Goal: Check status: Check status

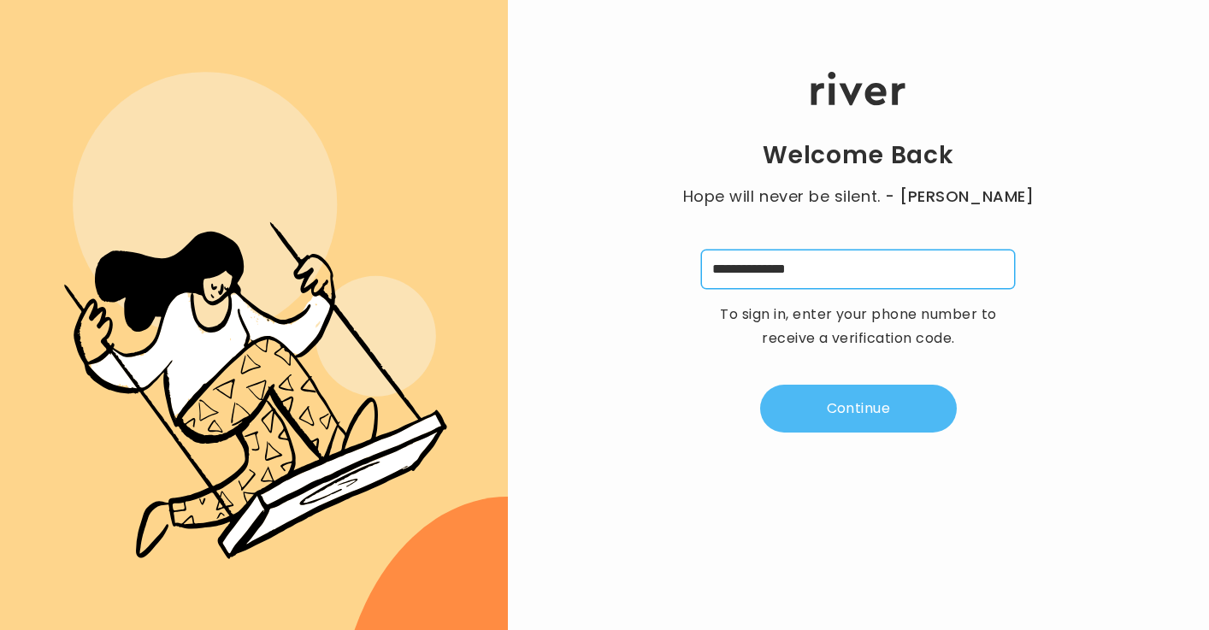
type input "**********"
click at [852, 399] on button "Continue" at bounding box center [858, 409] width 197 height 48
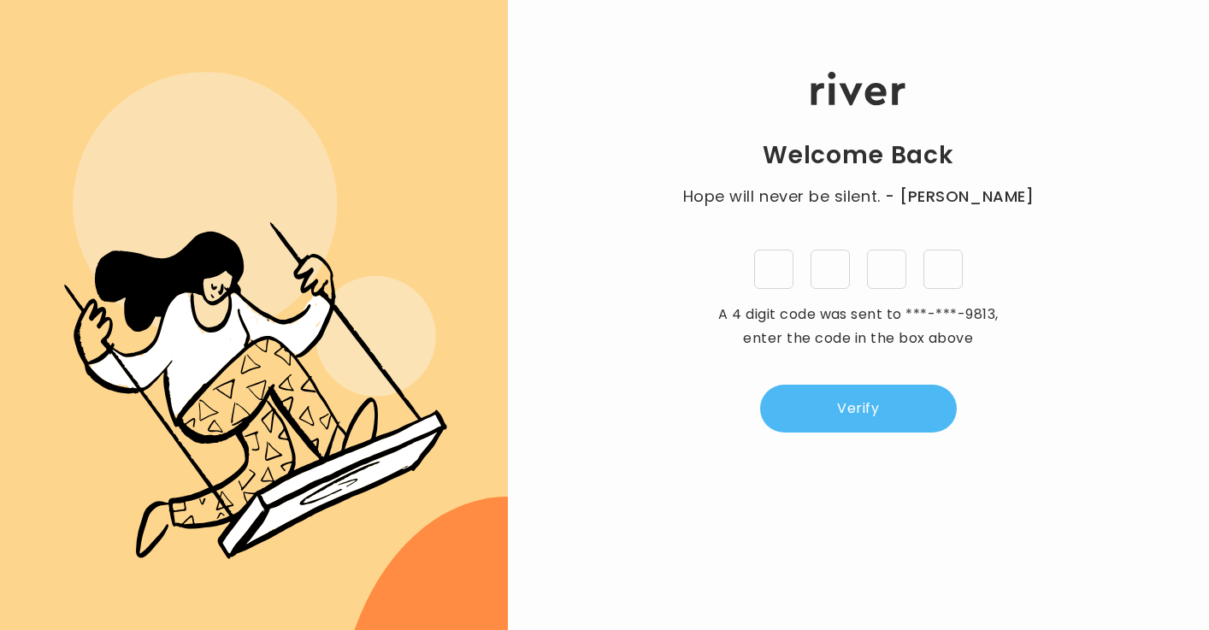
type input "*"
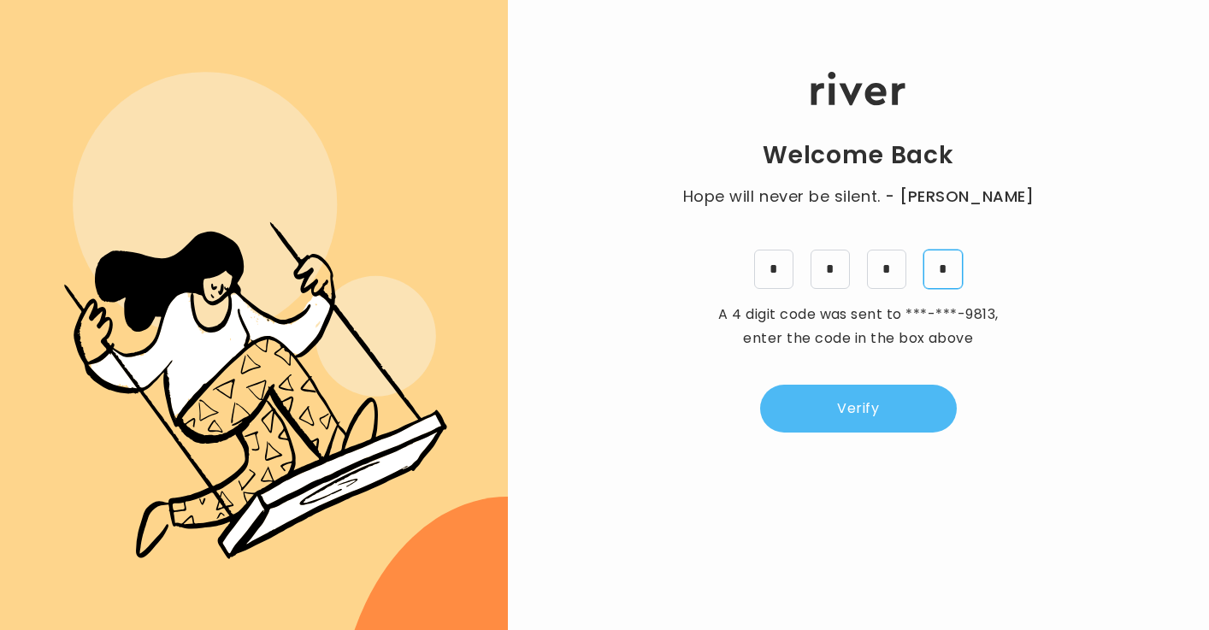
type input "*"
click at [867, 397] on button "Verify" at bounding box center [858, 409] width 197 height 48
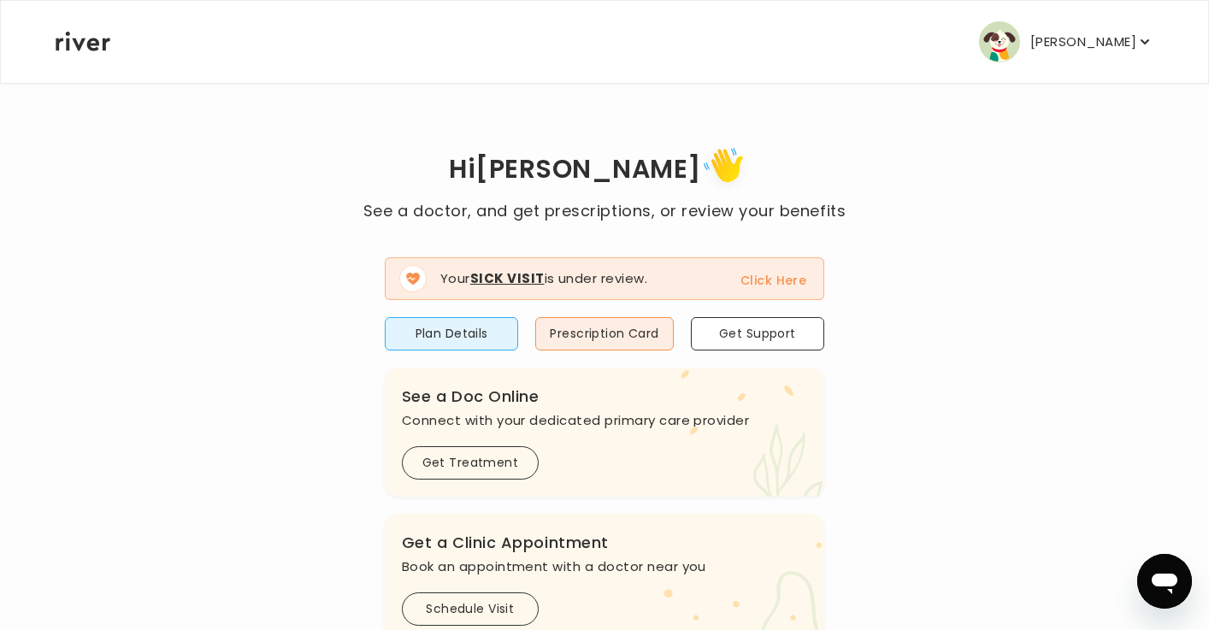
click at [765, 275] on button "Click Here" at bounding box center [774, 280] width 66 height 21
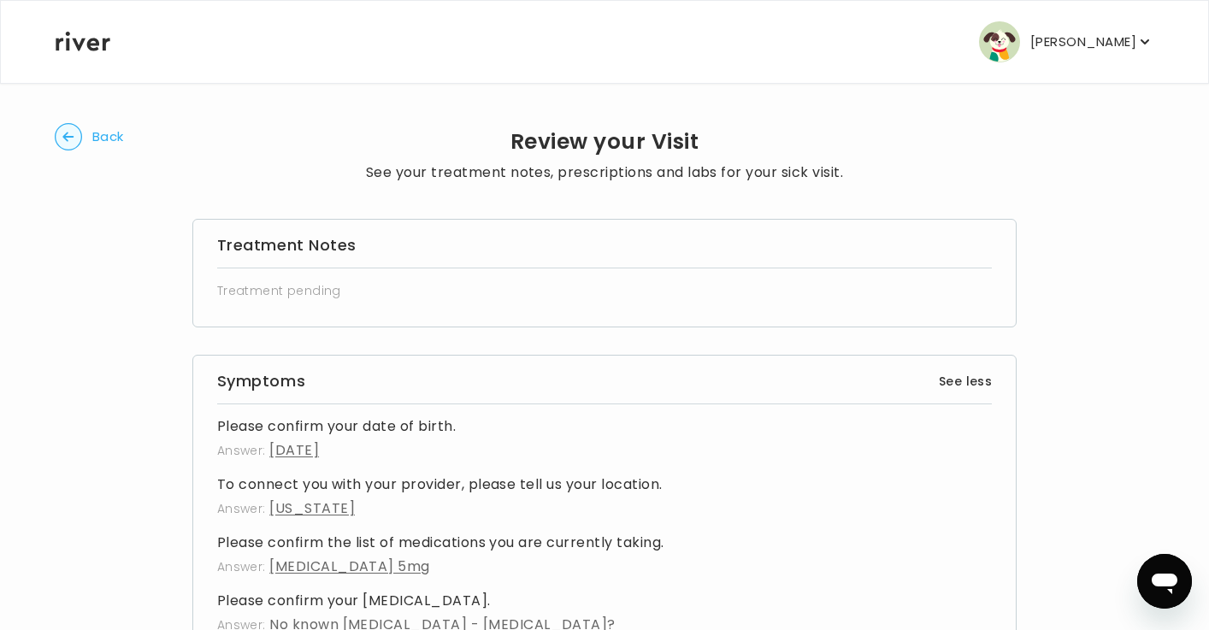
click at [62, 138] on circle "button" at bounding box center [69, 137] width 27 height 27
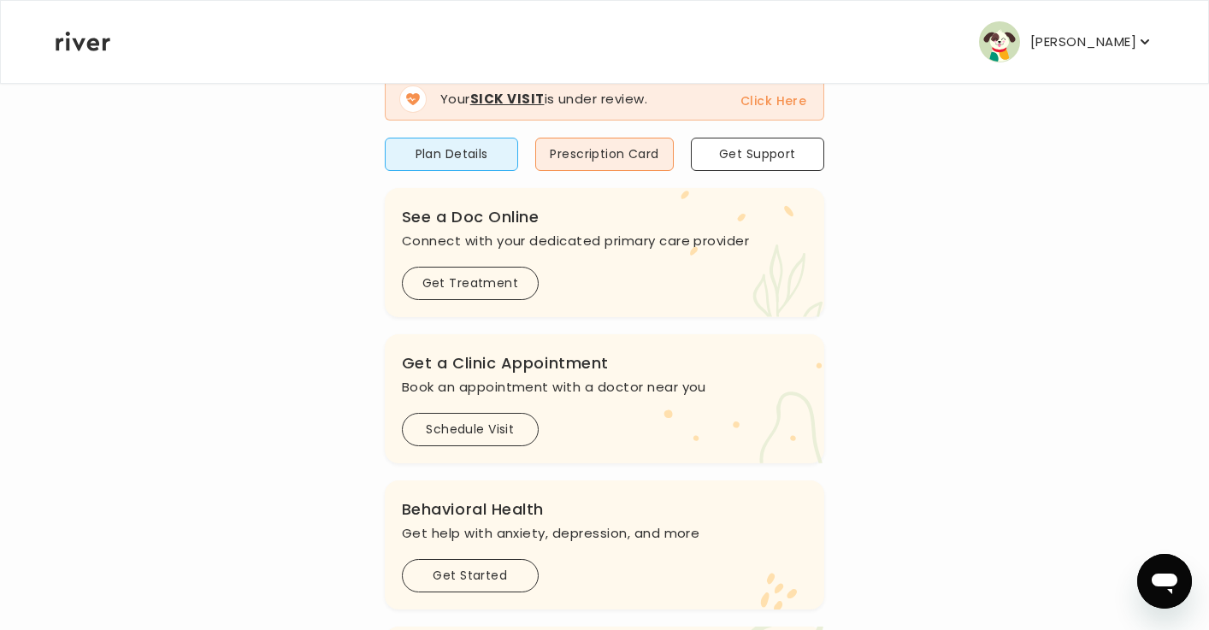
scroll to position [180, 0]
click at [442, 274] on button "Get Treatment" at bounding box center [470, 282] width 137 height 33
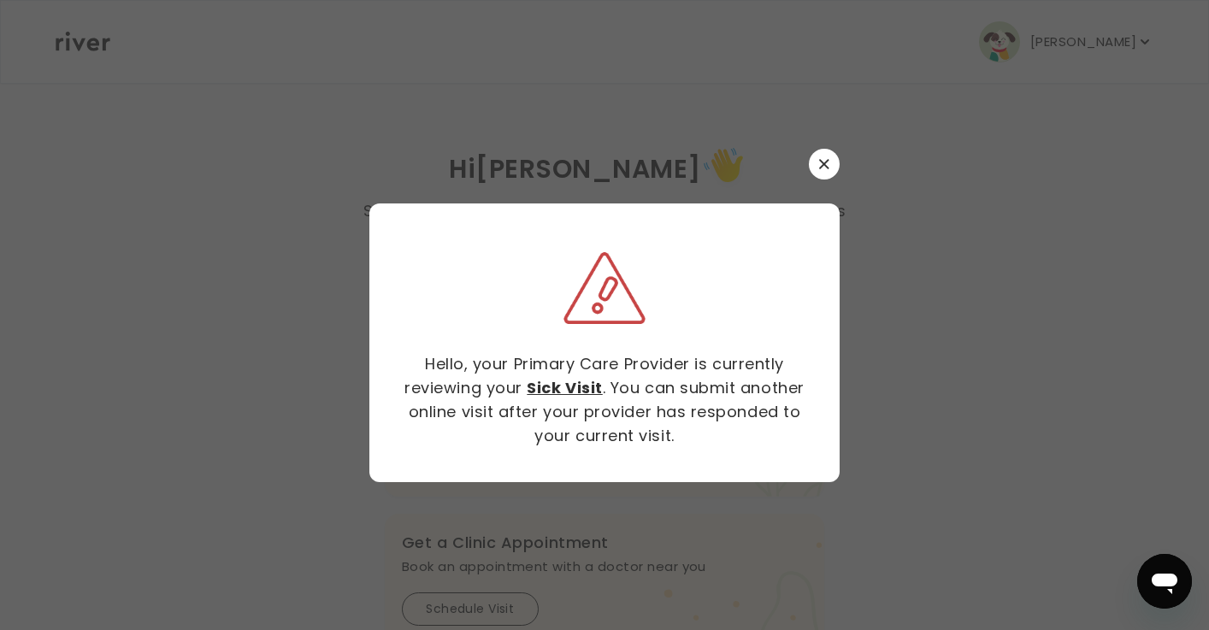
click at [816, 170] on button "button" at bounding box center [824, 164] width 31 height 31
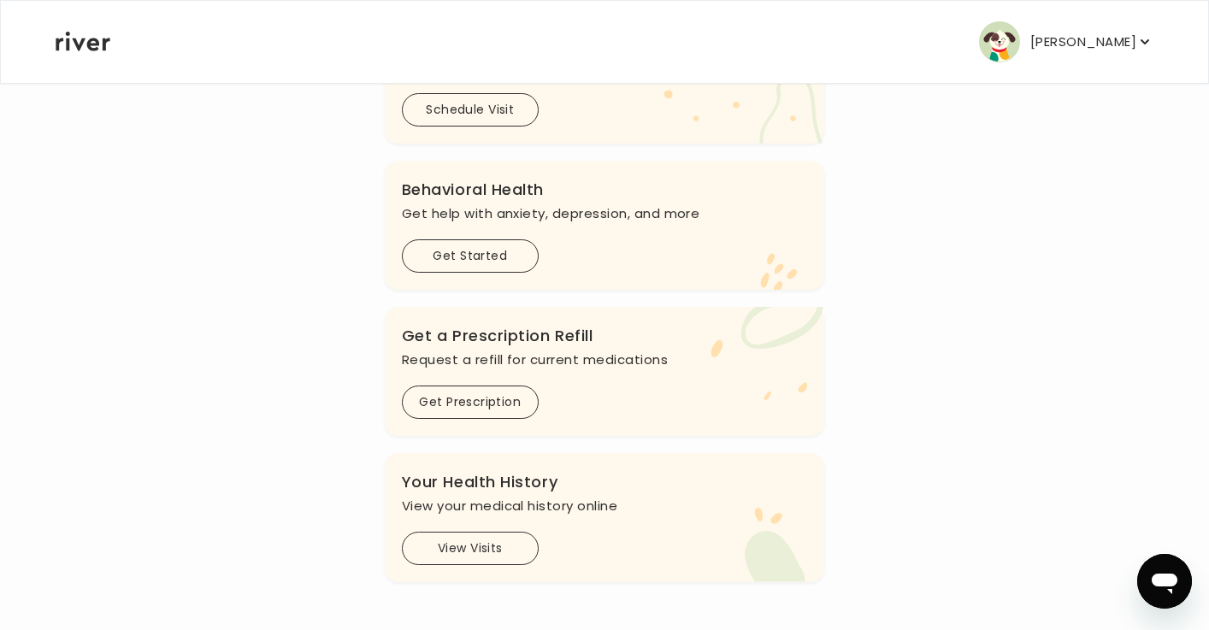
scroll to position [504, 0]
click at [499, 554] on button "View Visits" at bounding box center [470, 548] width 137 height 33
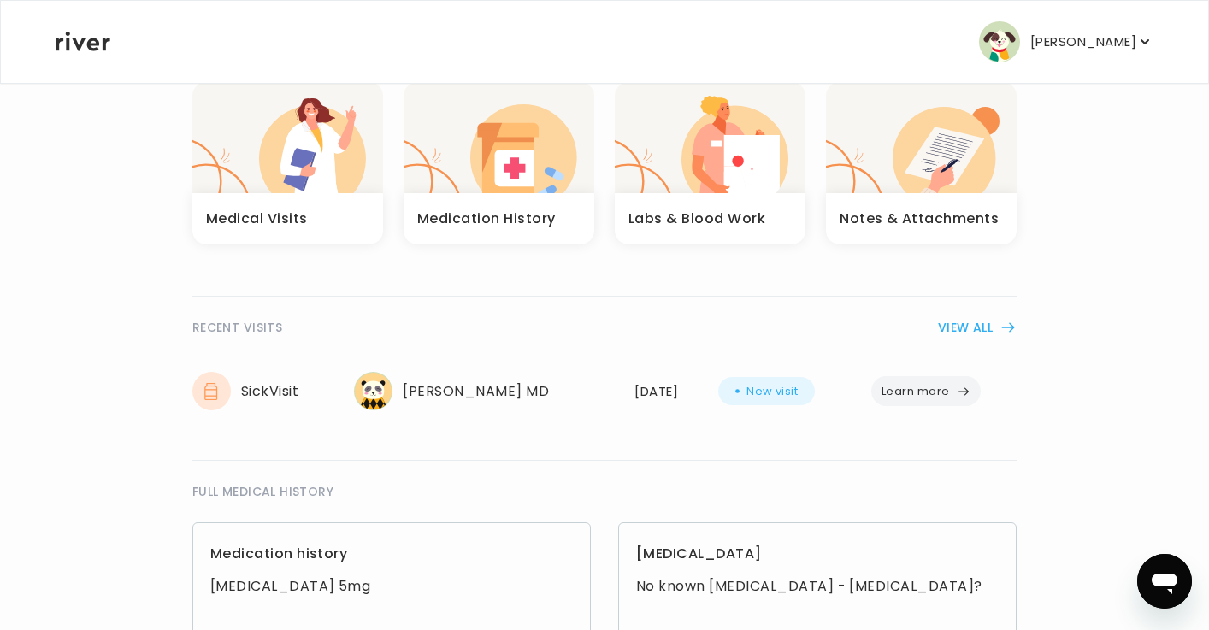
scroll to position [131, 0]
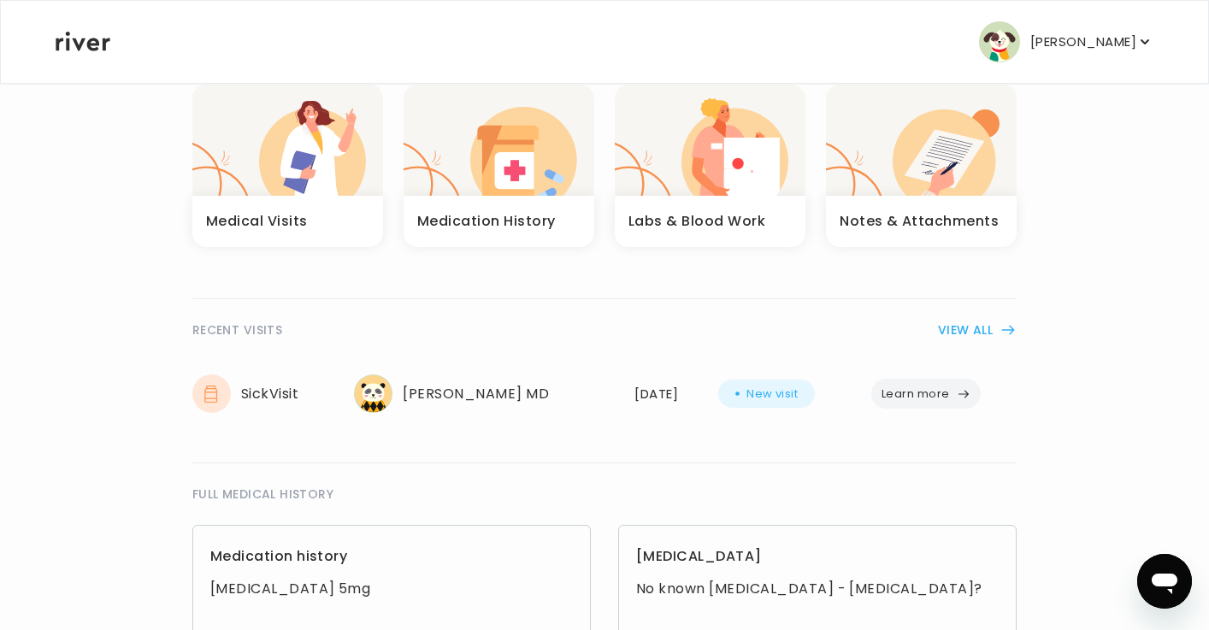
click at [925, 397] on button "Learn more" at bounding box center [926, 394] width 109 height 30
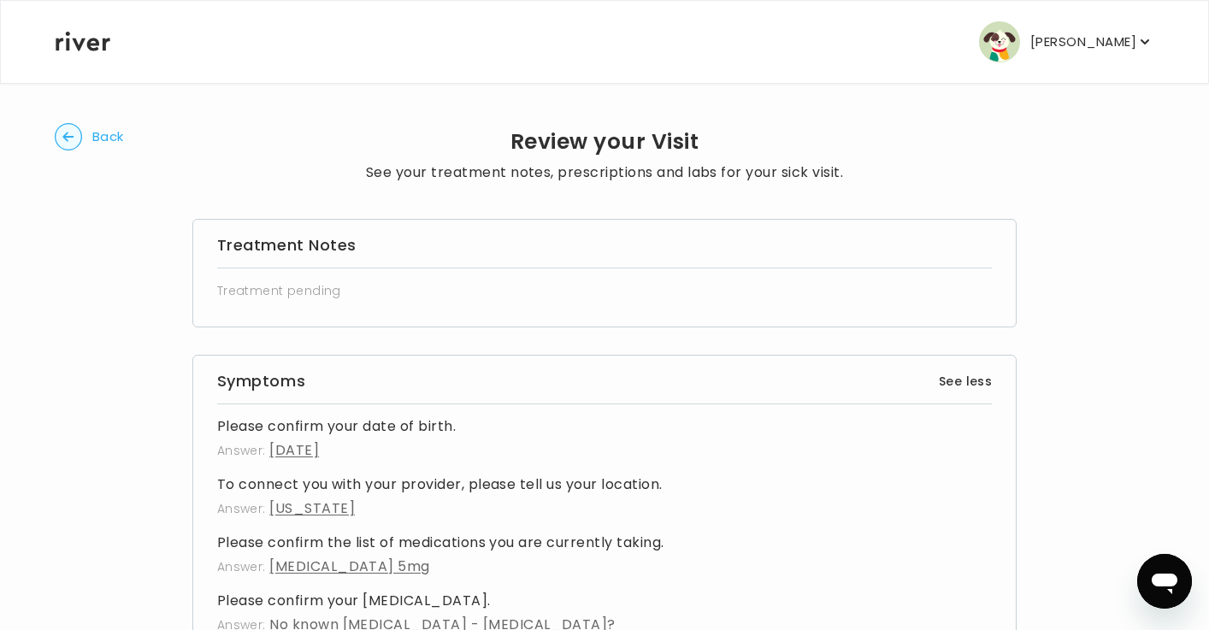
click at [80, 122] on div "Back Review your Visit See your treatment notes, prescriptions and labs for you…" at bounding box center [605, 560] width 1100 height 956
click at [76, 134] on circle "button" at bounding box center [69, 137] width 27 height 27
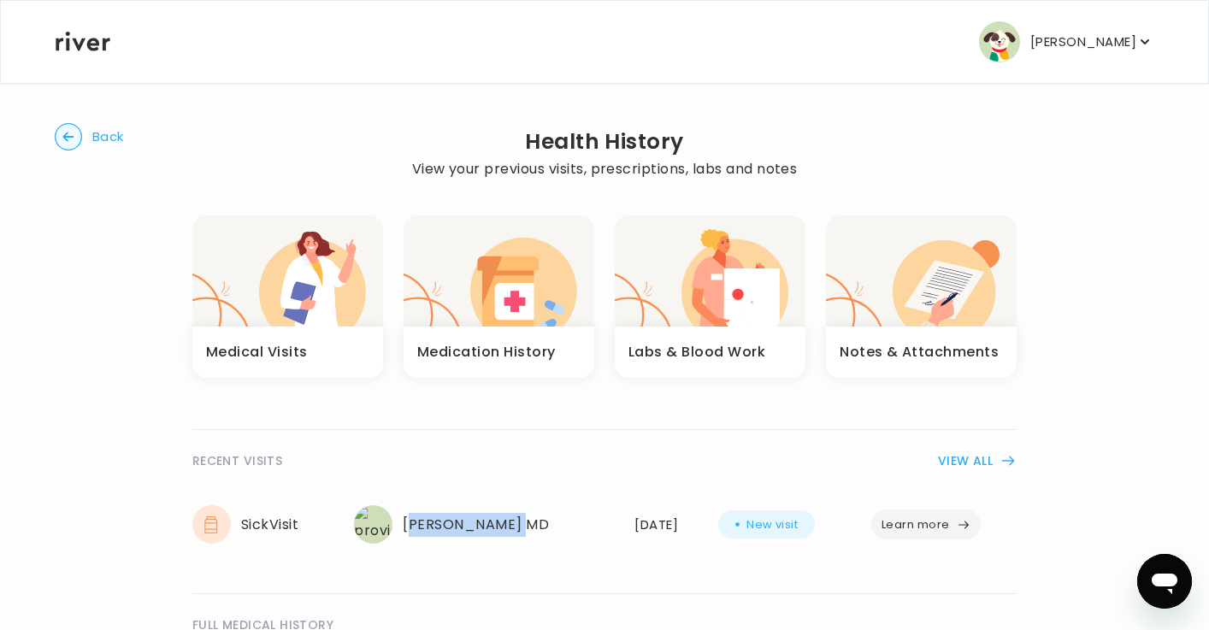
drag, startPoint x: 412, startPoint y: 523, endPoint x: 556, endPoint y: 530, distance: 143.8
click at [556, 530] on div "[PERSON_NAME] MD" at bounding box center [484, 524] width 260 height 38
drag, startPoint x: 537, startPoint y: 524, endPoint x: 407, endPoint y: 517, distance: 130.2
click at [407, 517] on div "[PERSON_NAME] MD" at bounding box center [484, 524] width 260 height 38
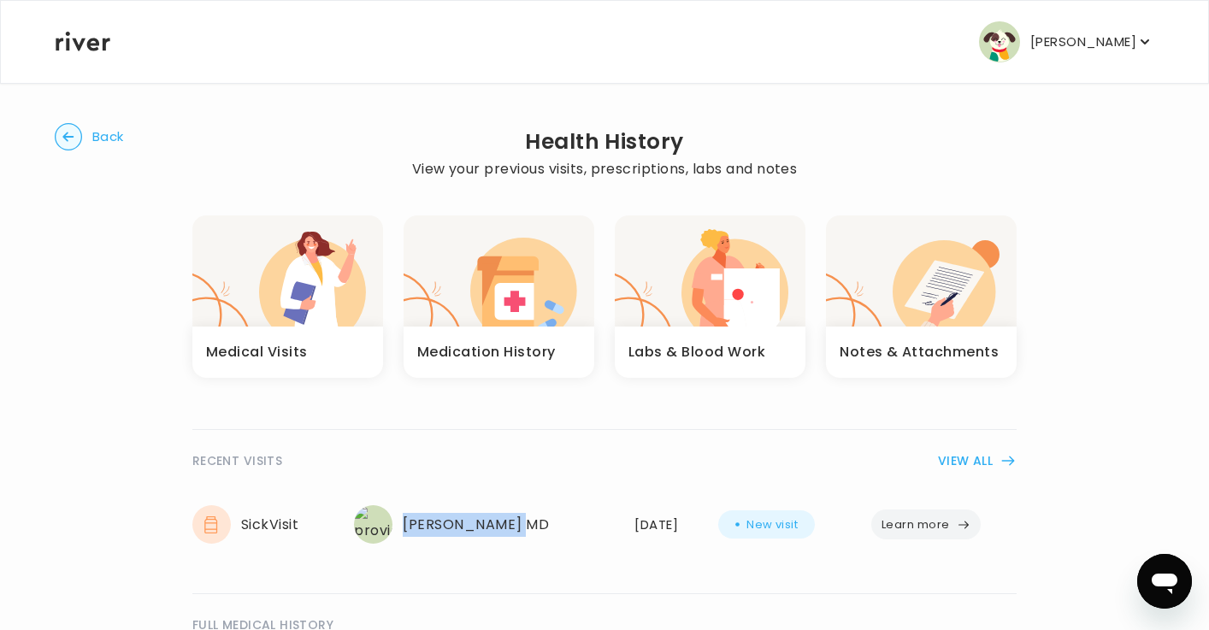
copy div "[PERSON_NAME] MD"
click at [81, 140] on circle "button" at bounding box center [69, 137] width 27 height 27
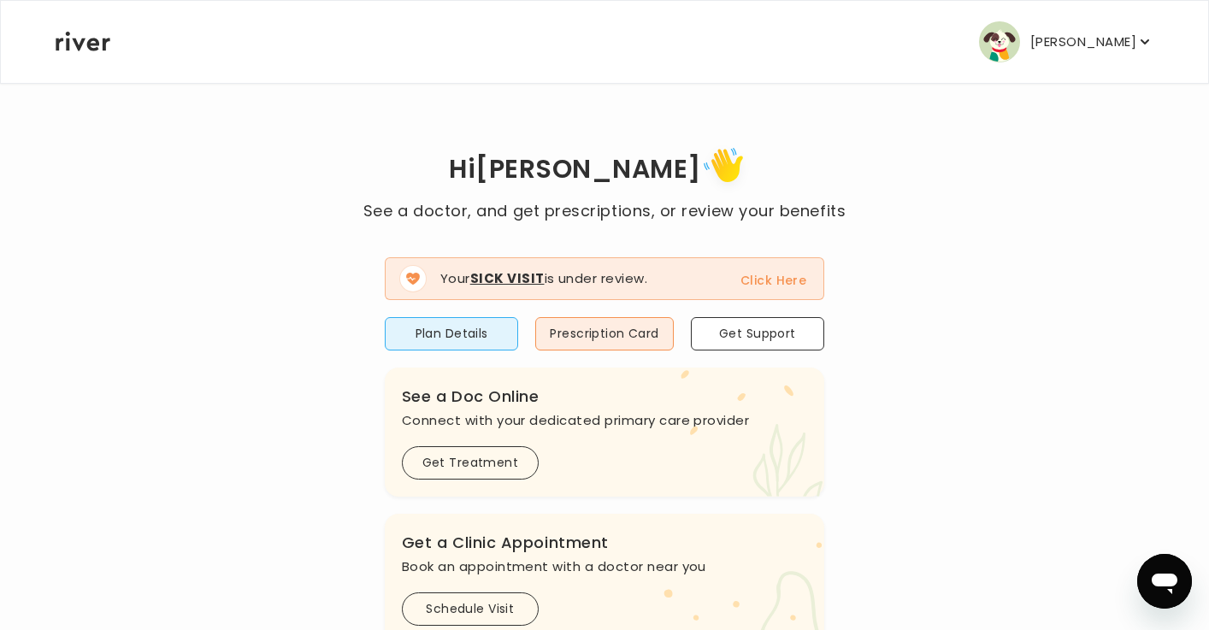
click at [492, 275] on strong "Sick Visit" at bounding box center [507, 278] width 74 height 18
click at [767, 277] on button "Click Here" at bounding box center [774, 280] width 66 height 21
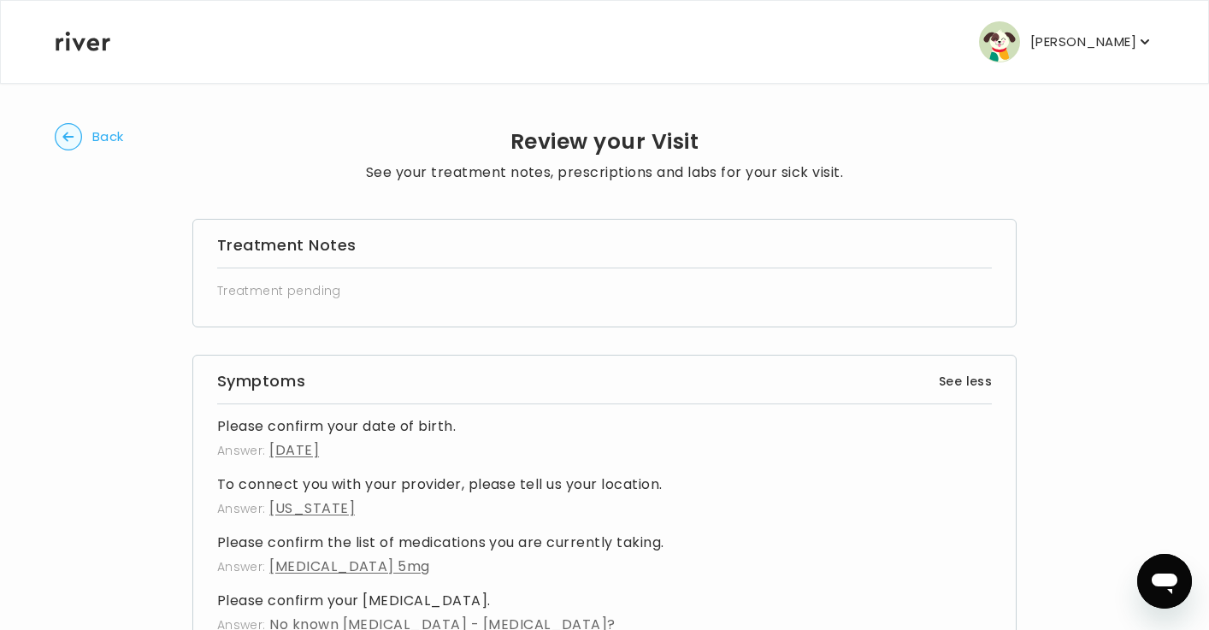
click at [86, 50] on icon at bounding box center [83, 42] width 55 height 20
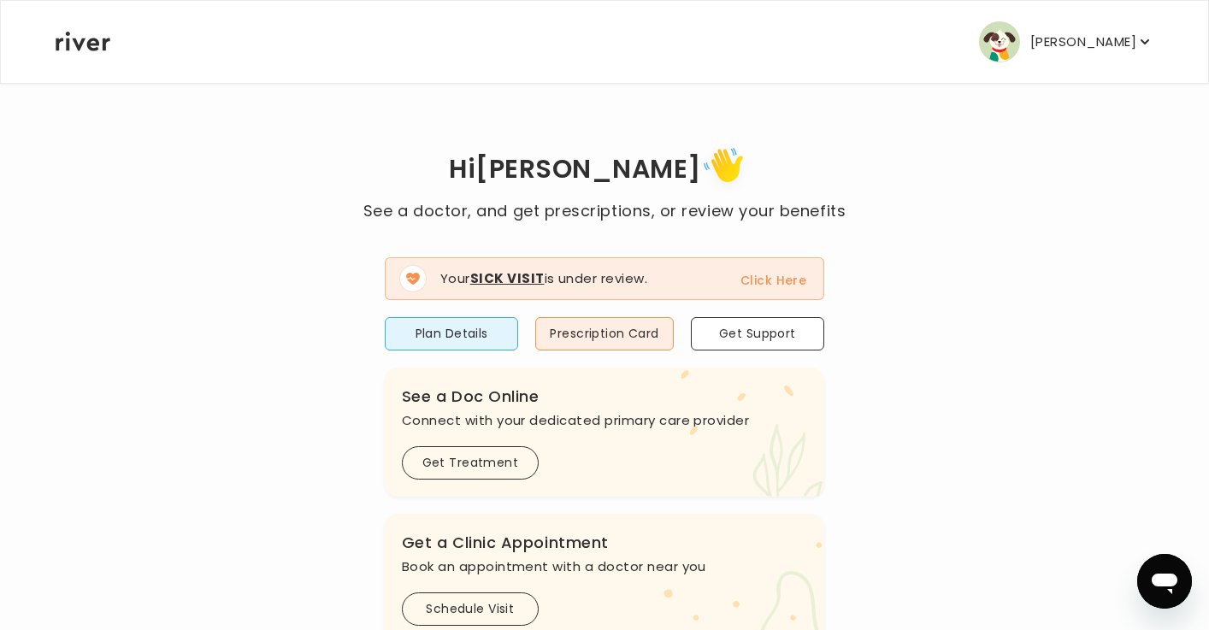
click at [780, 276] on button "Click Here" at bounding box center [774, 280] width 66 height 21
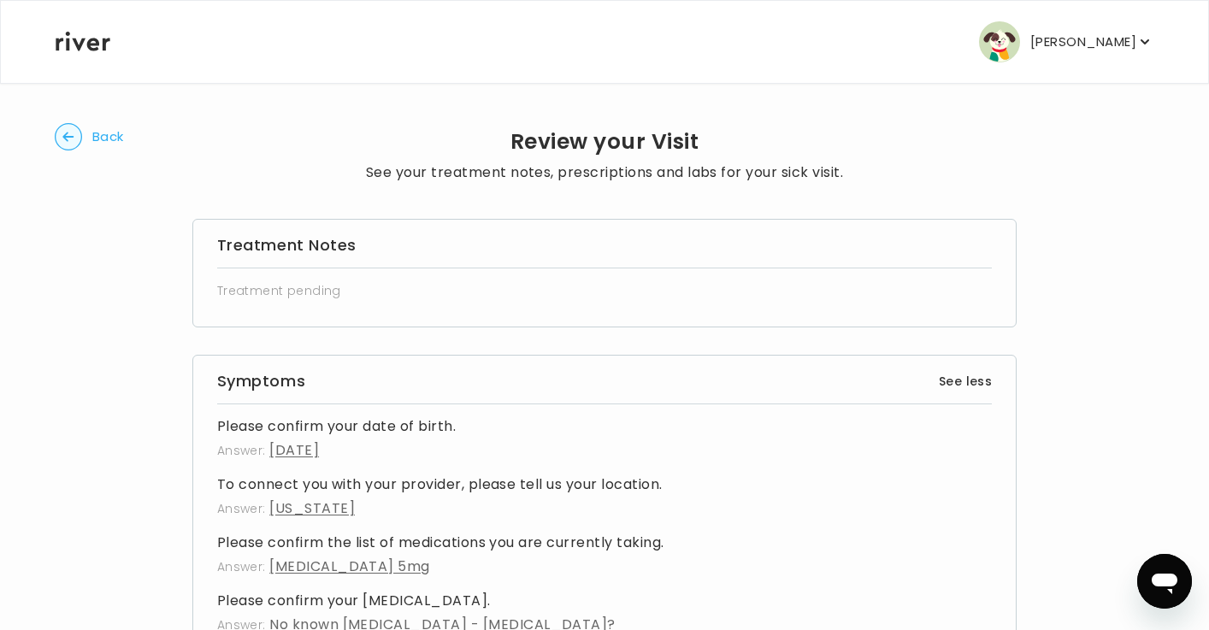
click at [68, 135] on circle "button" at bounding box center [69, 137] width 27 height 27
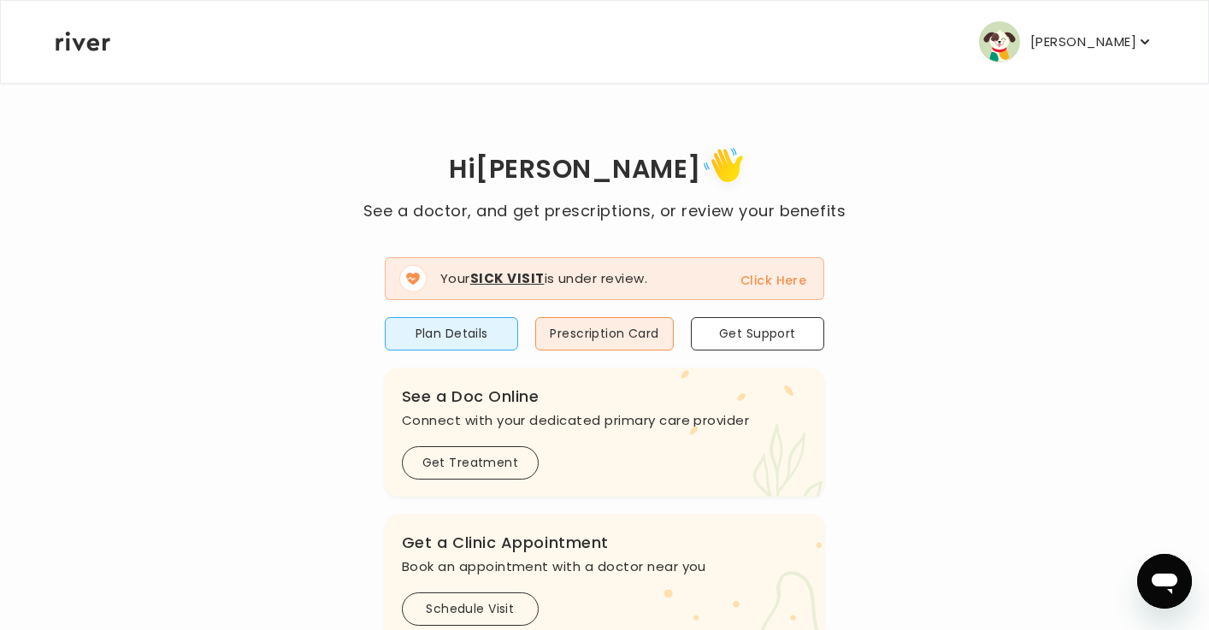
click at [776, 284] on button "Click Here" at bounding box center [774, 280] width 66 height 21
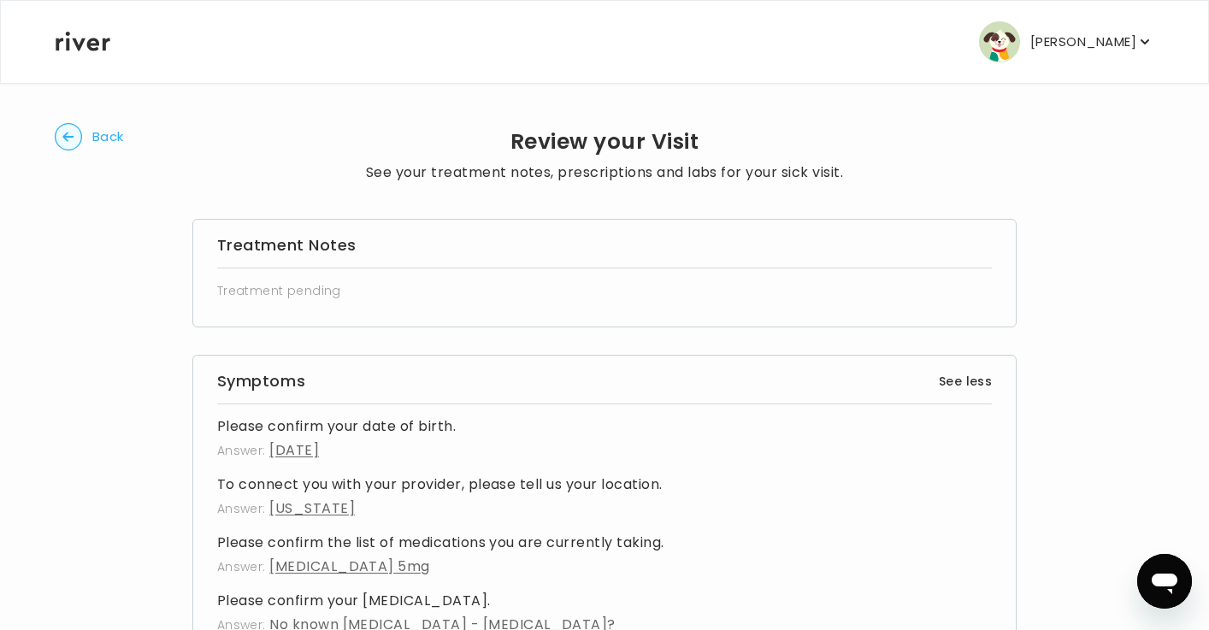
click at [72, 138] on circle "button" at bounding box center [69, 137] width 27 height 27
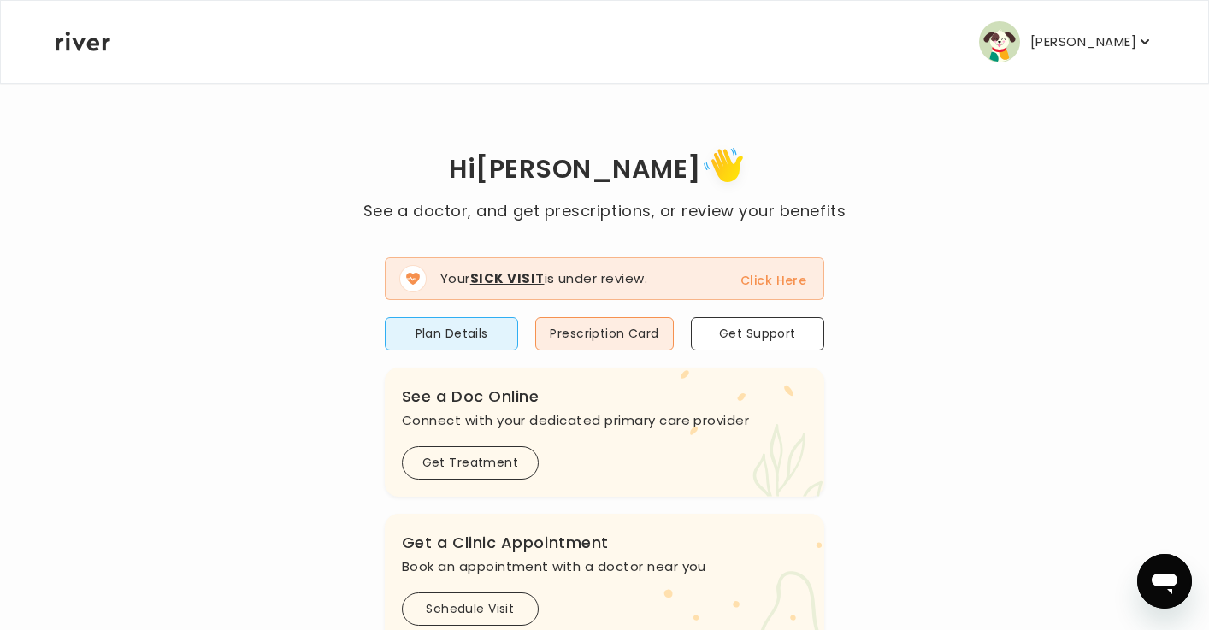
click at [1123, 44] on p "[PERSON_NAME]" at bounding box center [1084, 42] width 106 height 24
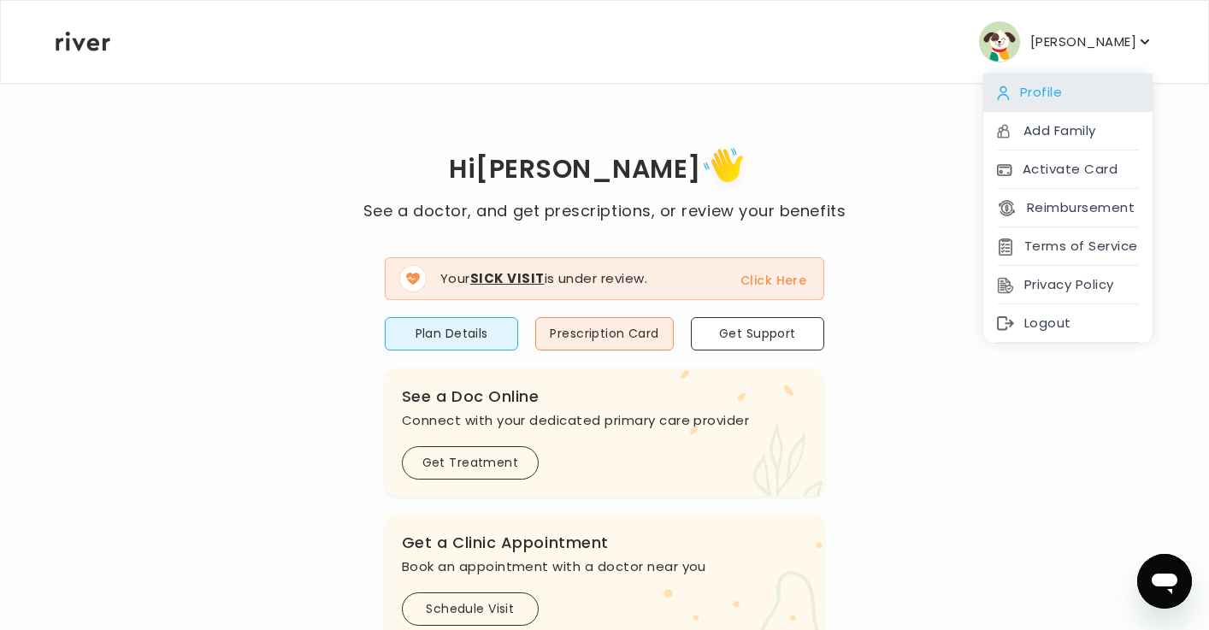
click at [1066, 97] on div "Profile" at bounding box center [1068, 93] width 169 height 38
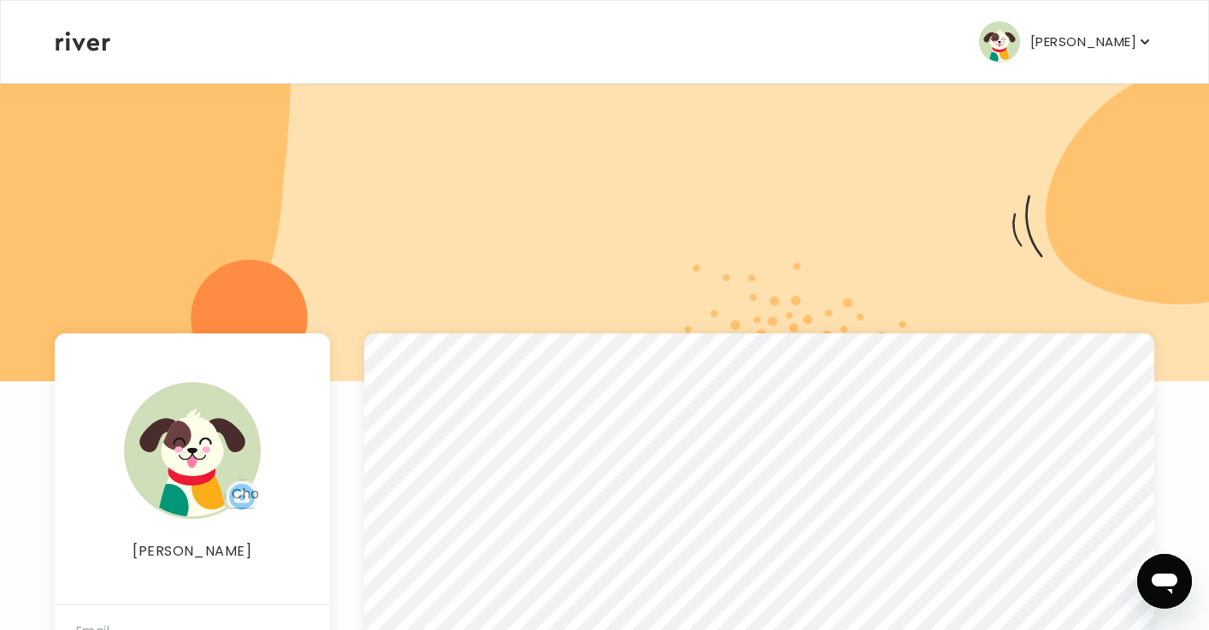
click at [1102, 26] on button "[PERSON_NAME]" at bounding box center [1066, 41] width 174 height 41
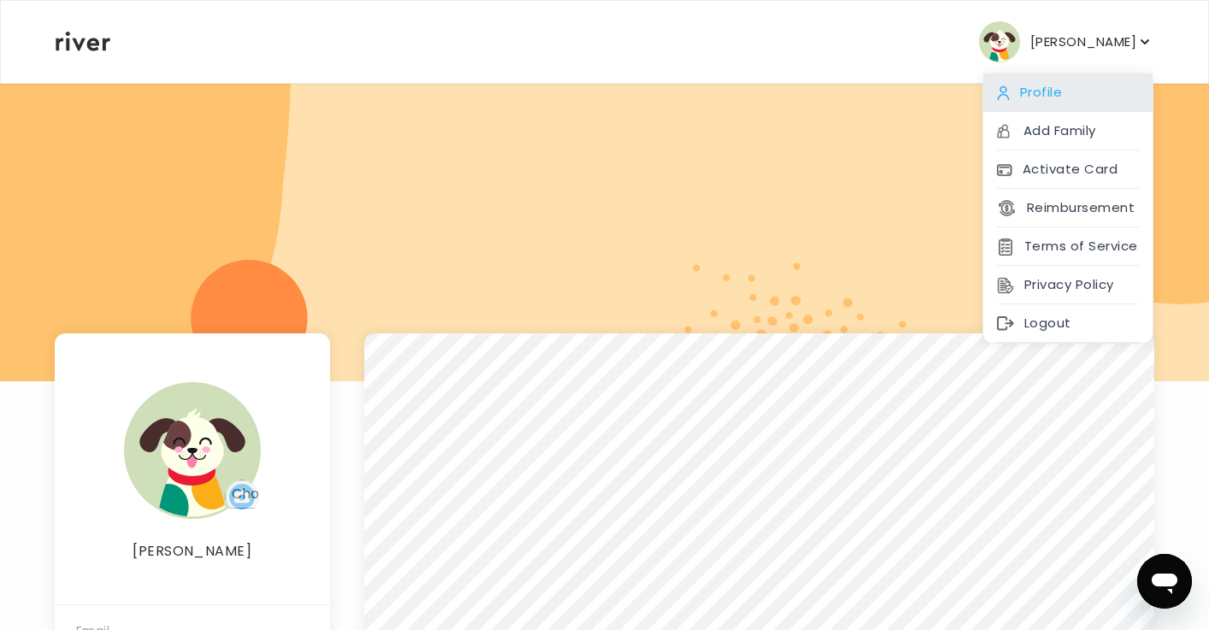
click at [1048, 108] on div "Profile" at bounding box center [1068, 93] width 169 height 38
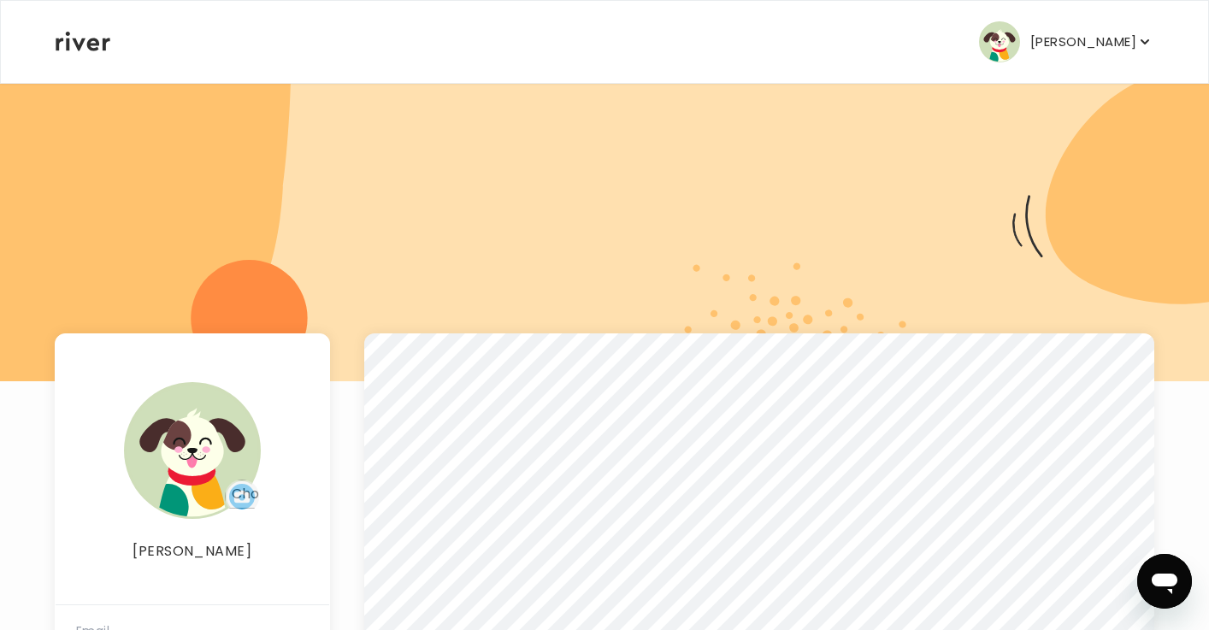
click at [66, 52] on div "[PERSON_NAME] Profile Add Family Activate Card Reimbursement Terms of Service P…" at bounding box center [605, 42] width 1098 height 82
click at [70, 41] on icon at bounding box center [83, 42] width 55 height 20
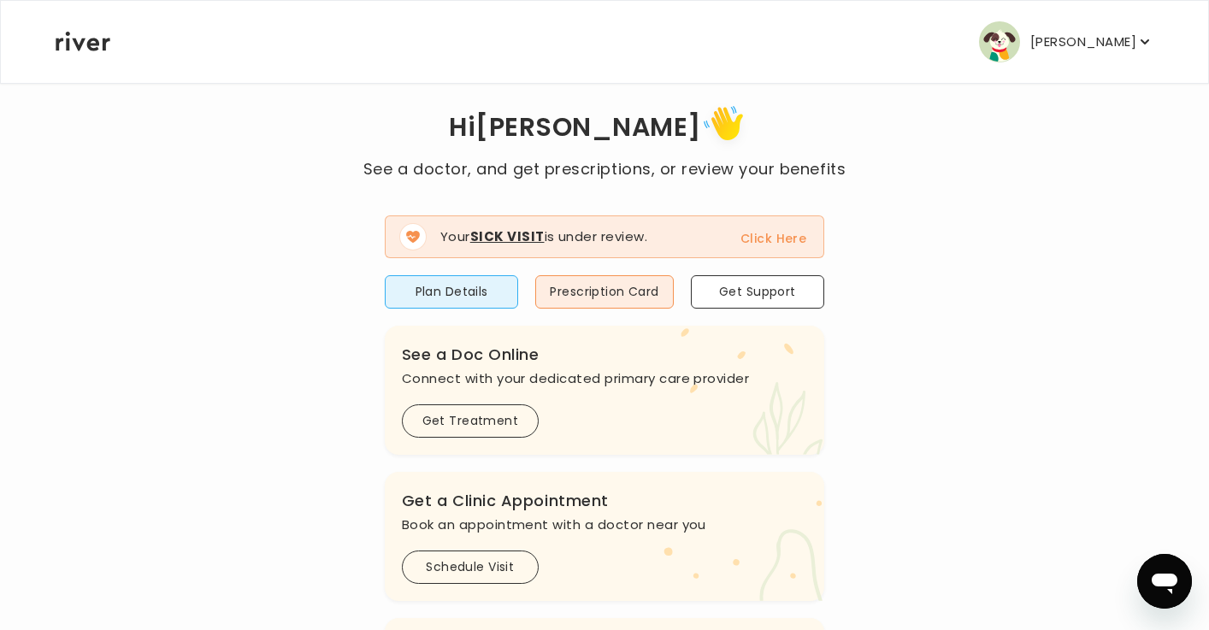
scroll to position [15, 0]
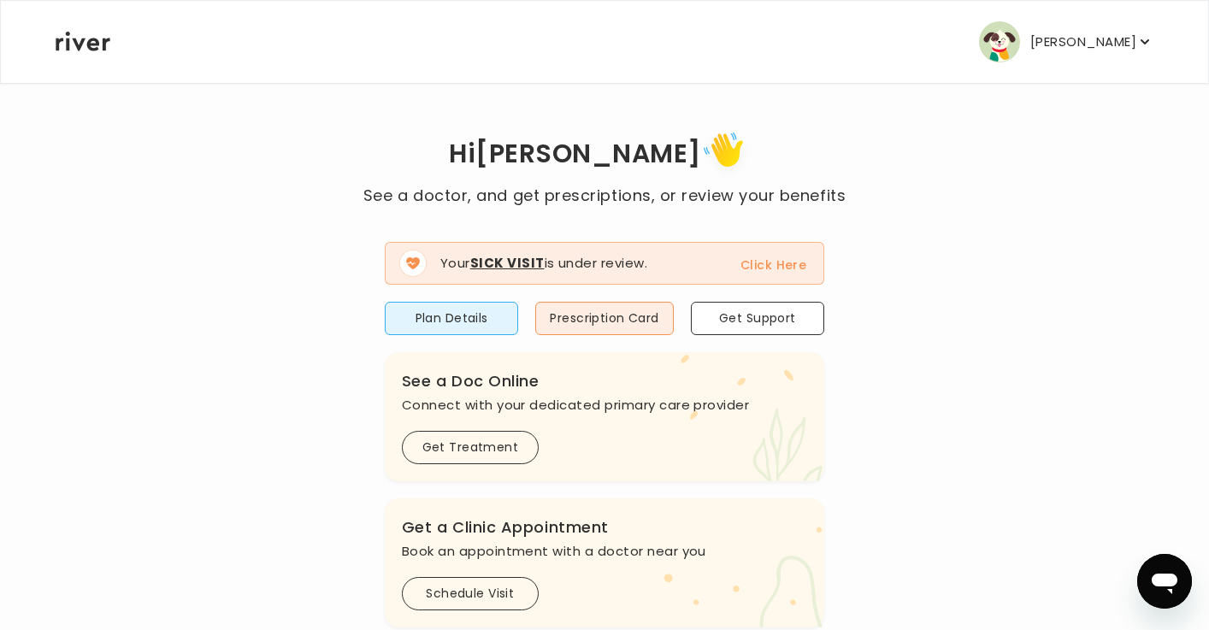
click at [503, 262] on strong "Sick Visit" at bounding box center [507, 263] width 74 height 18
click at [783, 263] on button "Click Here" at bounding box center [774, 265] width 66 height 21
